Goal: Book appointment/travel/reservation

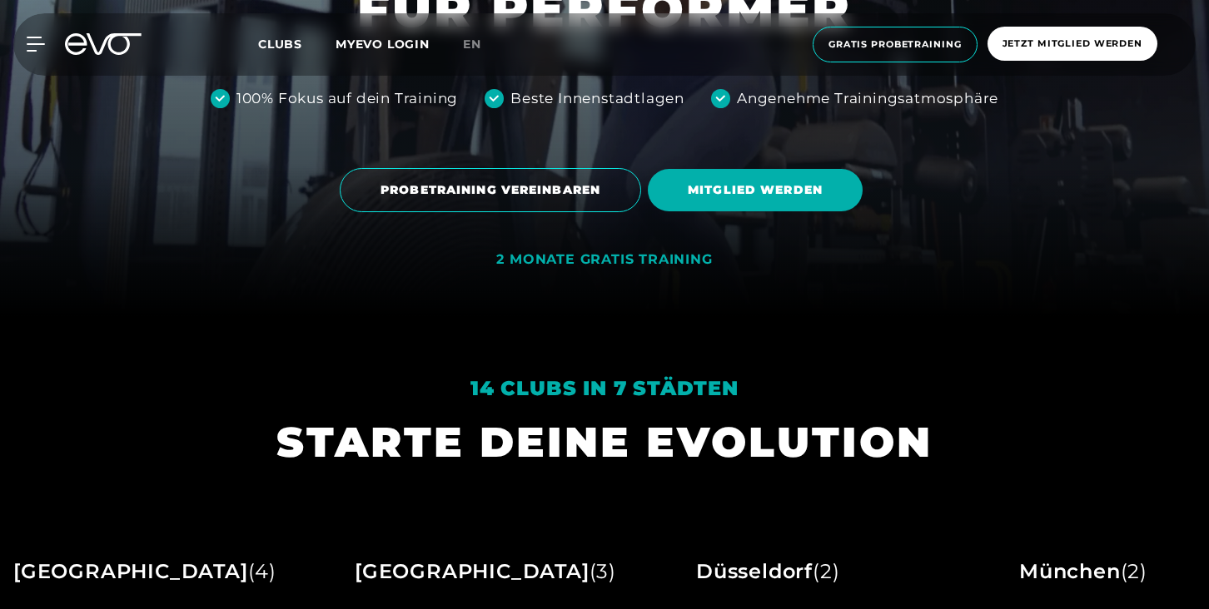
scroll to position [303, 0]
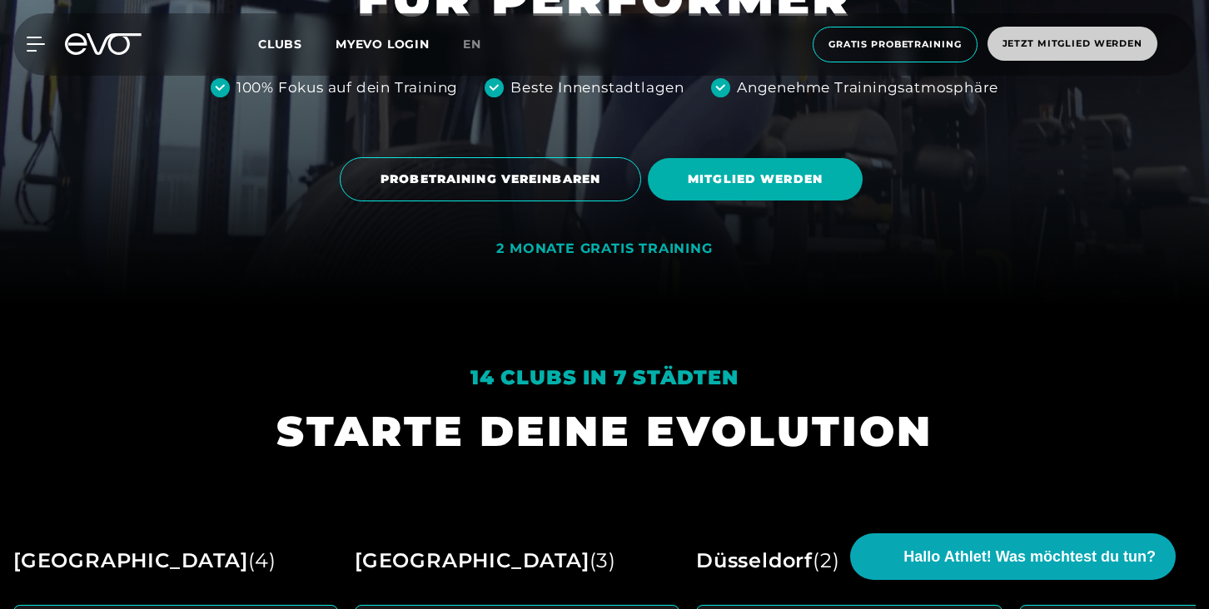
click at [1028, 42] on span "Jetzt Mitglied werden" at bounding box center [1072, 44] width 140 height 14
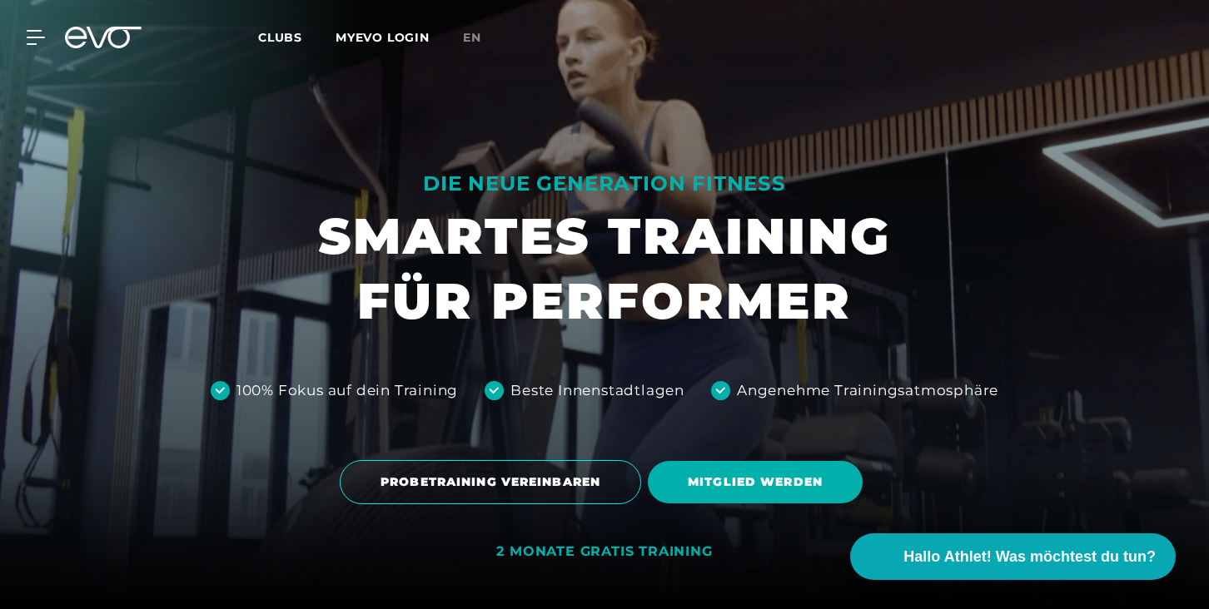
click at [97, 35] on icon at bounding box center [103, 38] width 77 height 22
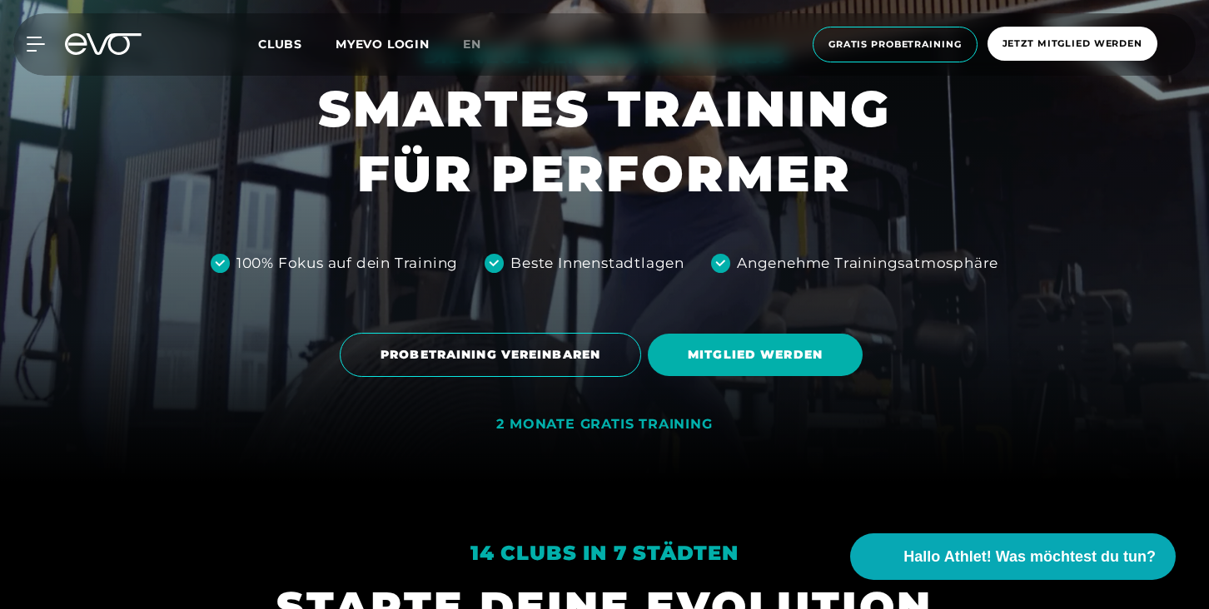
scroll to position [192, 0]
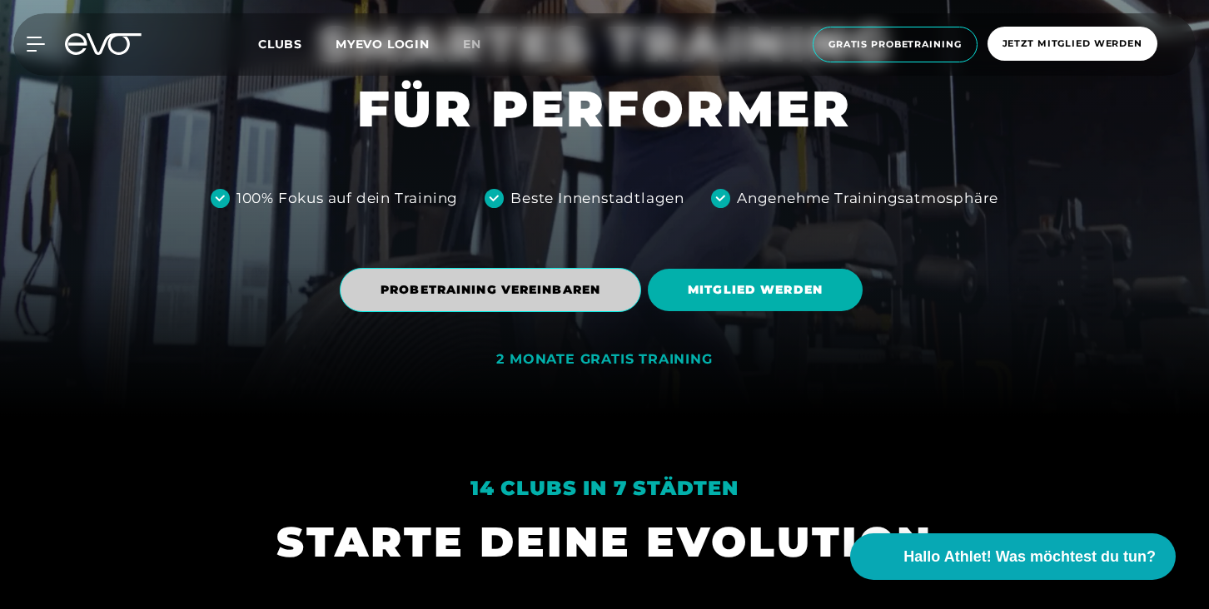
click at [434, 286] on span "PROBETRAINING VEREINBAREN" at bounding box center [491, 289] width 220 height 17
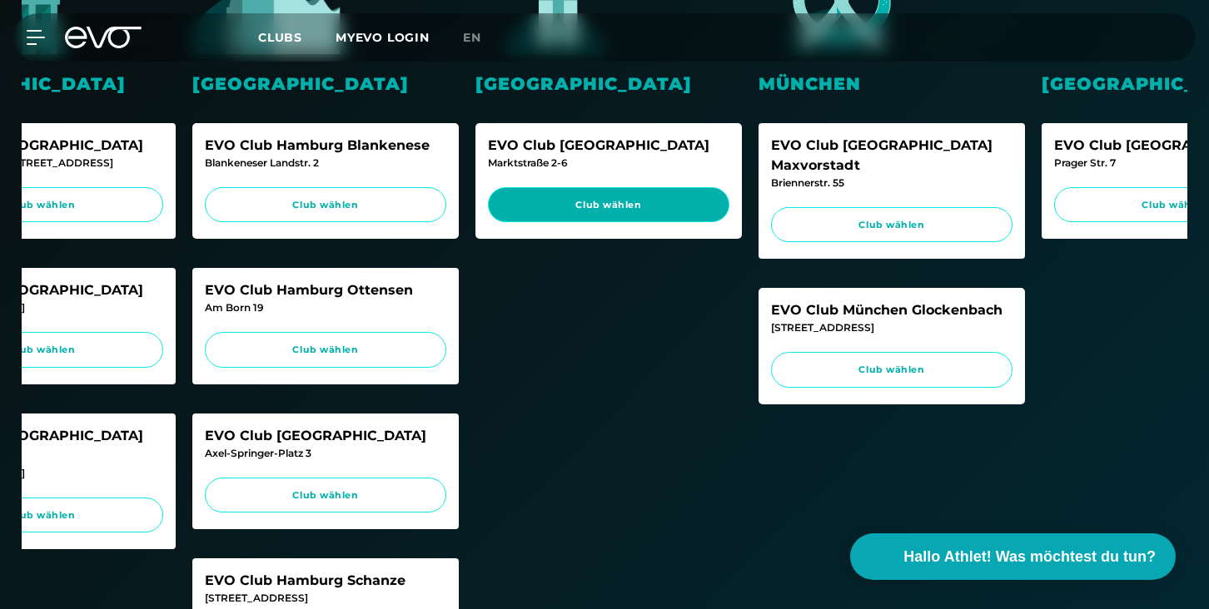
scroll to position [0, 416]
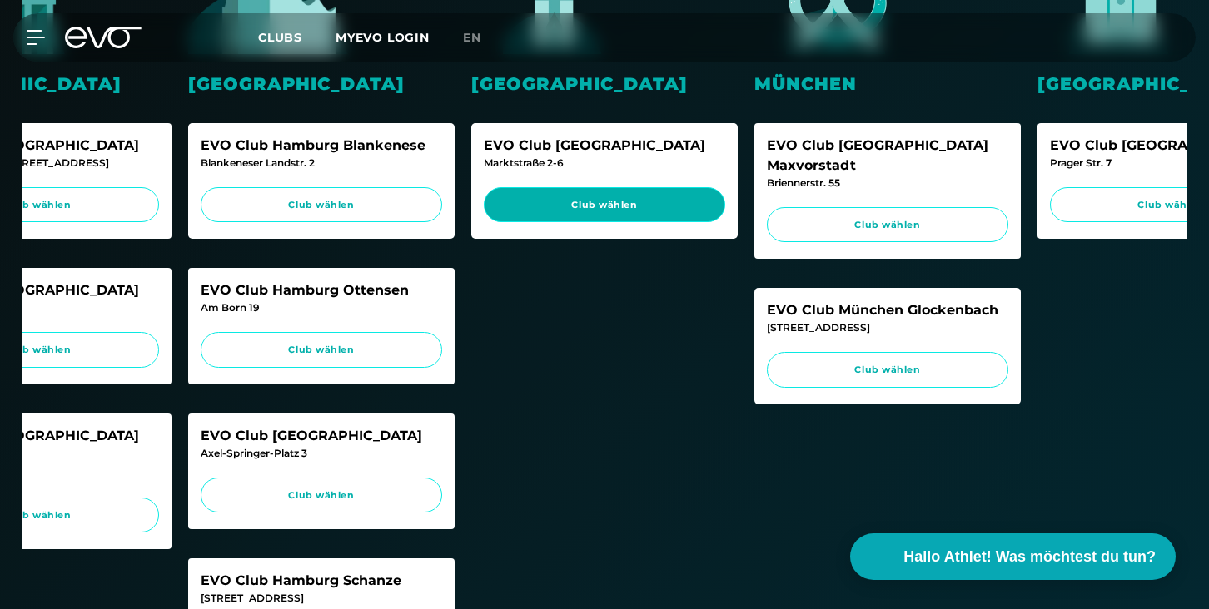
click at [672, 217] on span "Club wählen" at bounding box center [604, 205] width 241 height 36
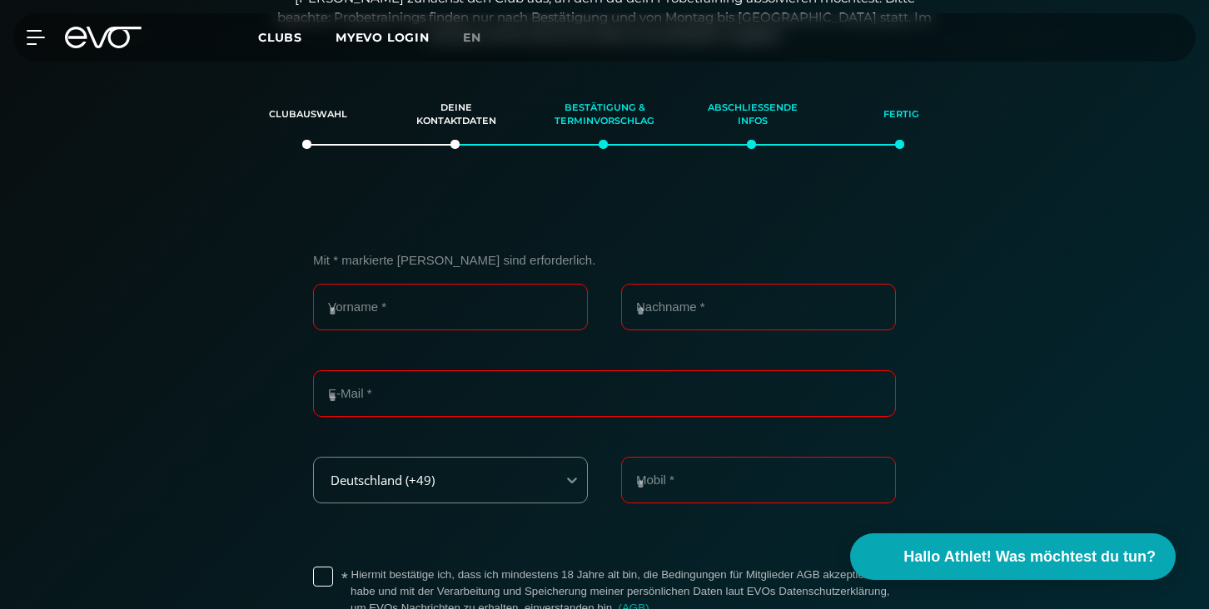
scroll to position [160, 0]
